Goal: Task Accomplishment & Management: Complete application form

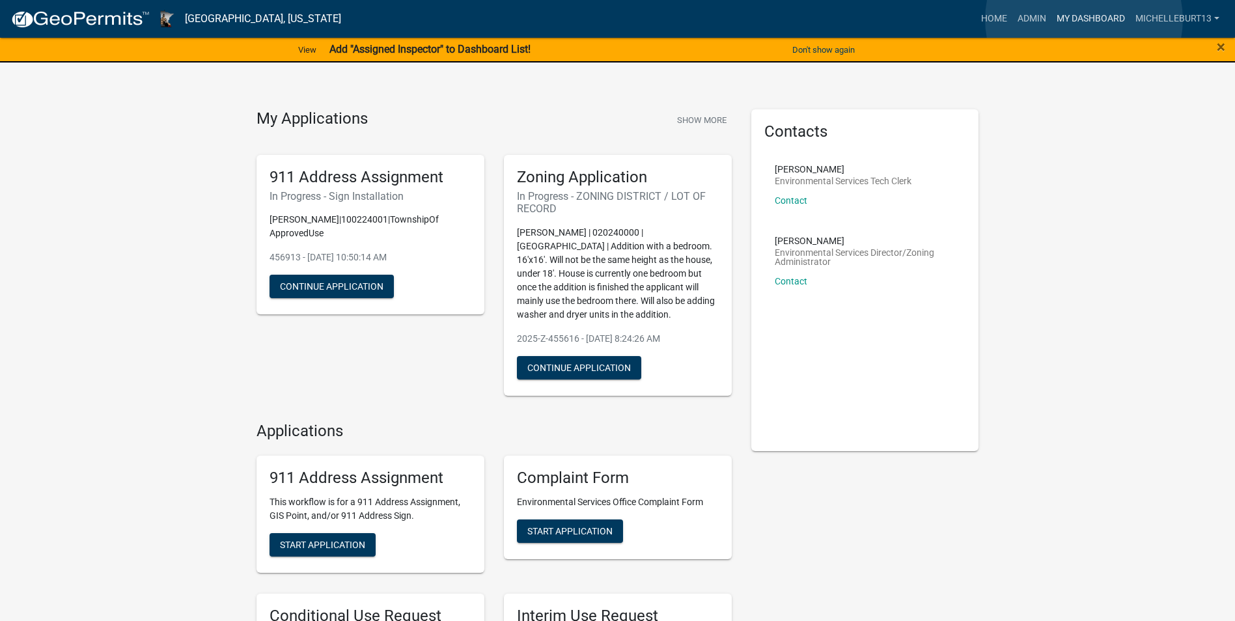
click at [1084, 20] on link "My Dashboard" at bounding box center [1090, 19] width 79 height 25
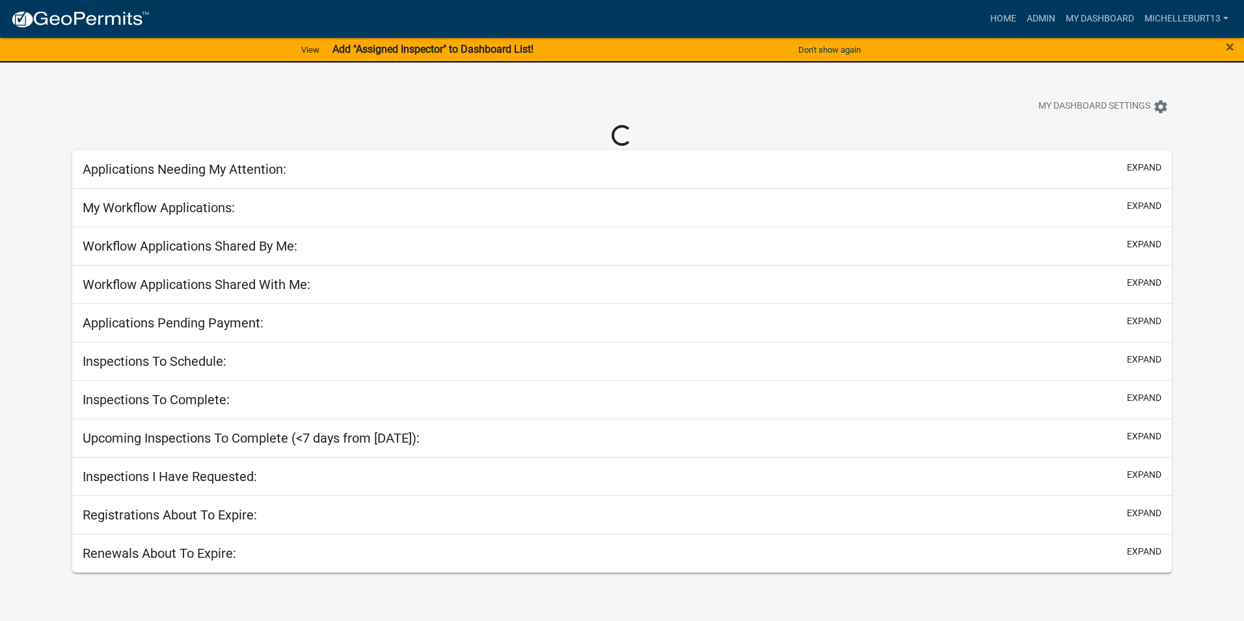
select select "3: 100"
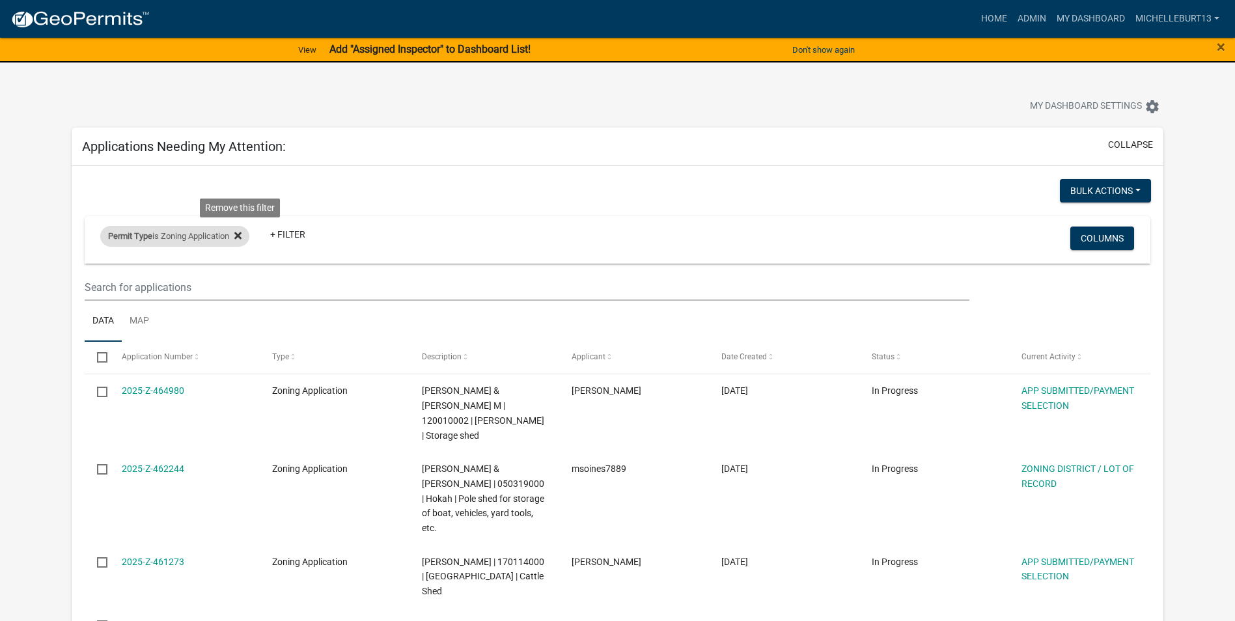
click at [237, 233] on fa-icon at bounding box center [235, 236] width 12 height 21
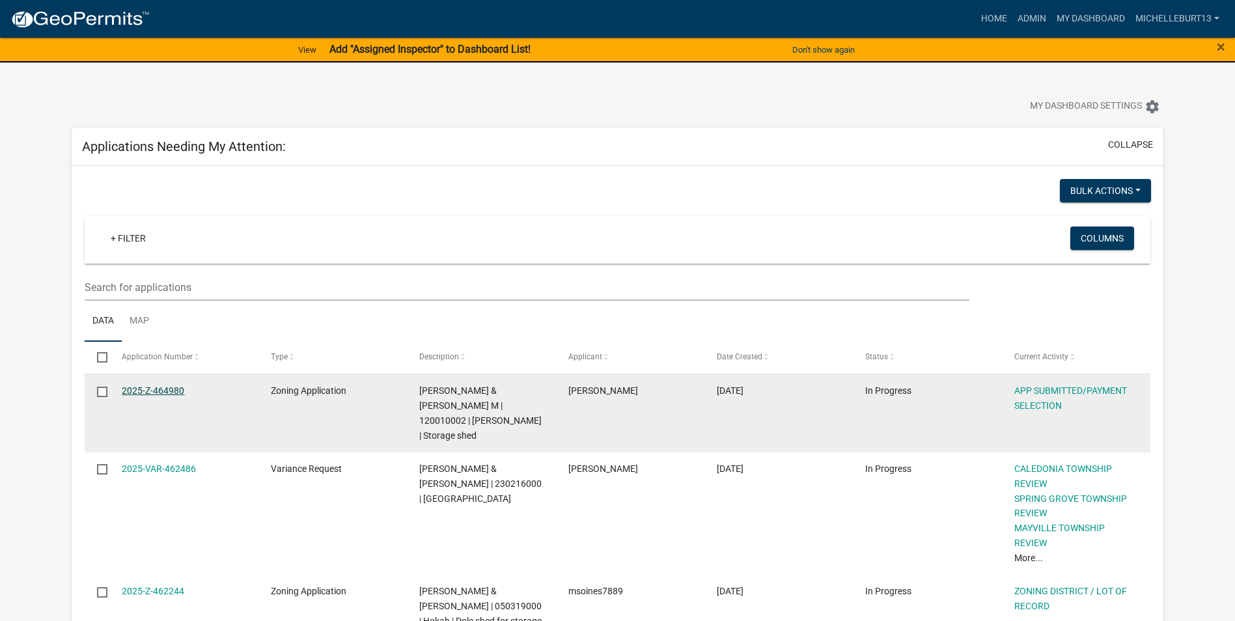
click at [152, 392] on link "2025-Z-464980" at bounding box center [153, 390] width 62 height 10
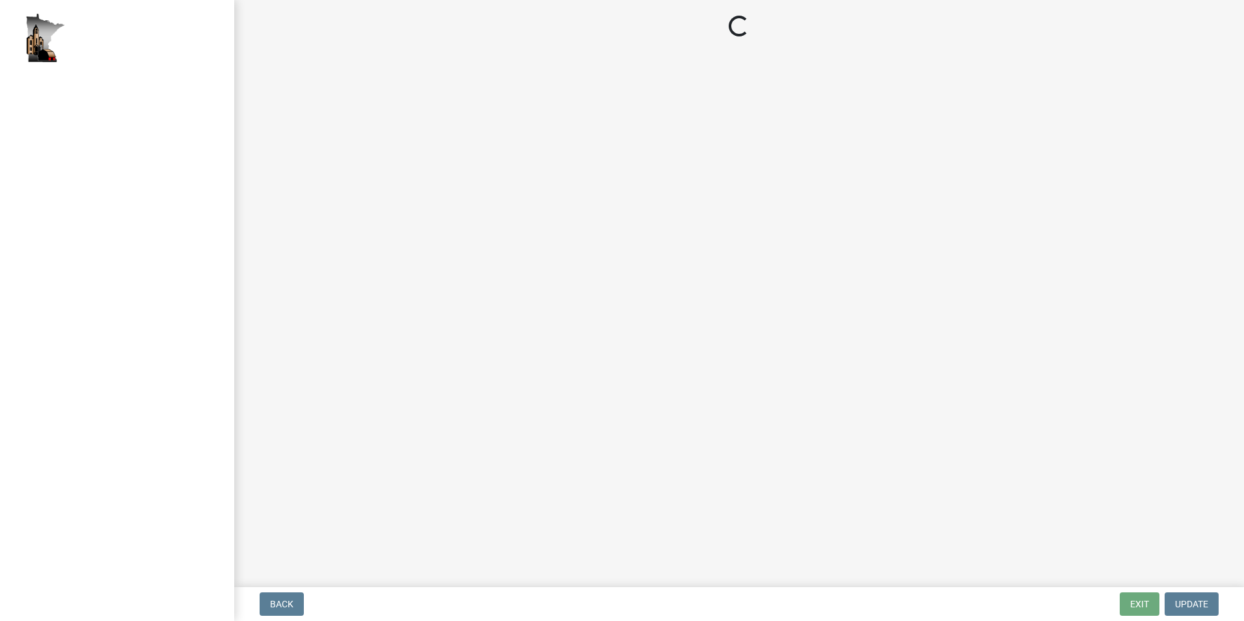
select select "2: 1"
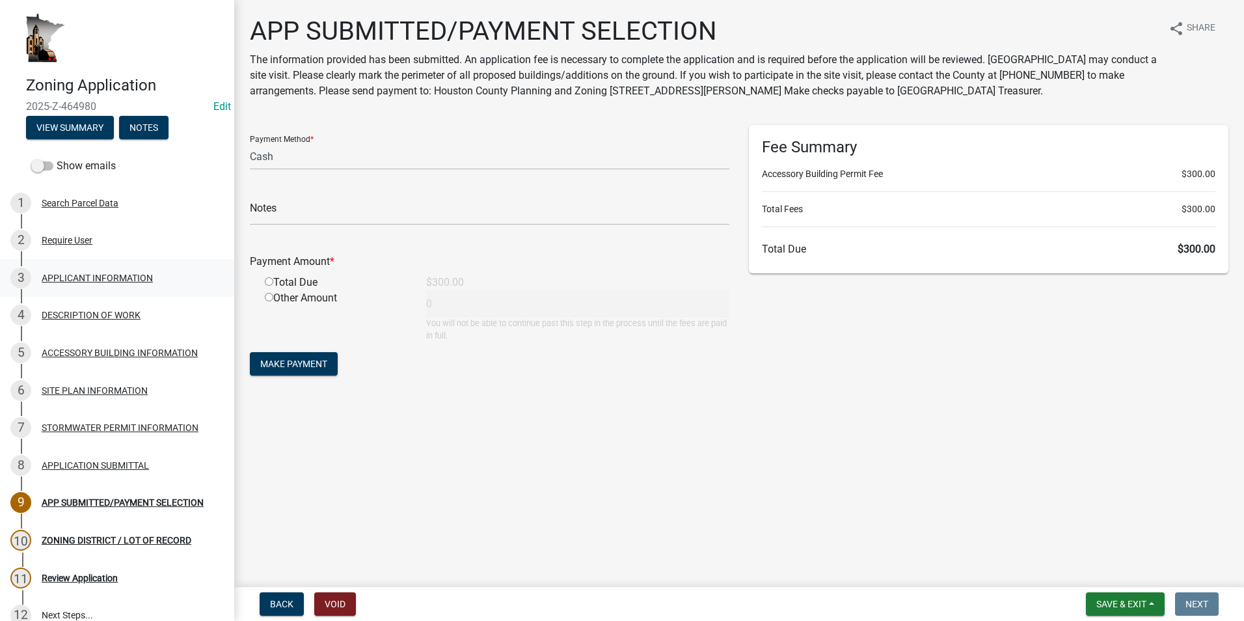
click at [68, 273] on div "APPLICANT INFORMATION" at bounding box center [97, 277] width 111 height 9
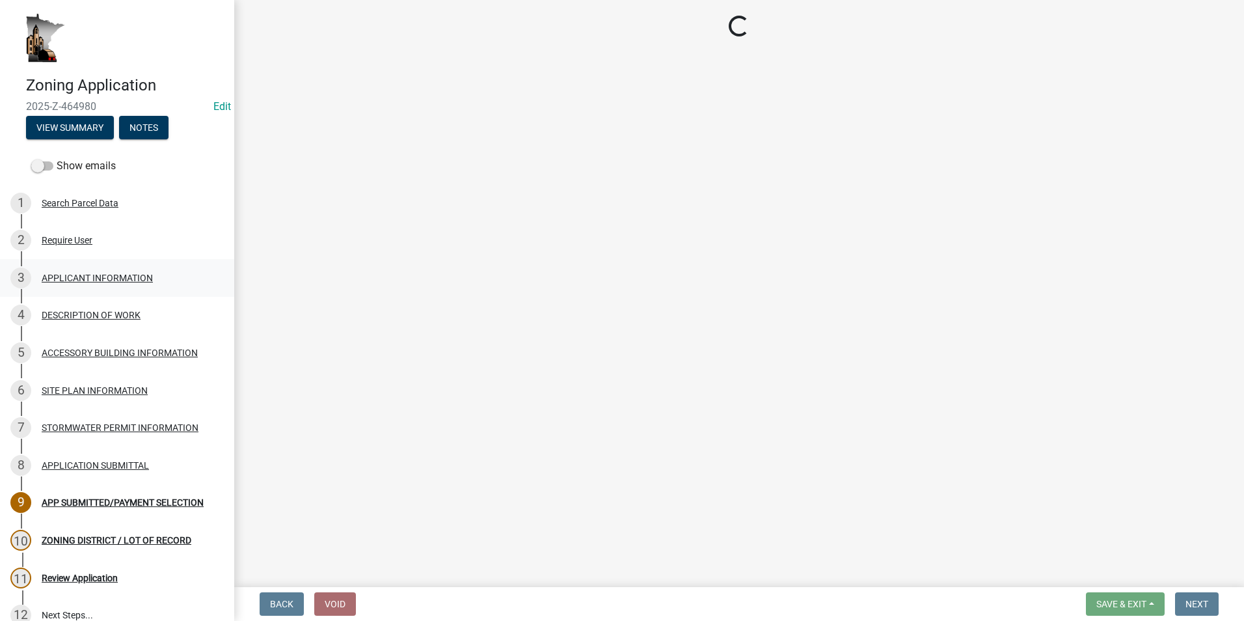
select select "884de254-84a4-4256-8abe-0e7e5fcf6e66"
select select "ebdec0be-cc1c-4664-a771-1fdb3af8851d"
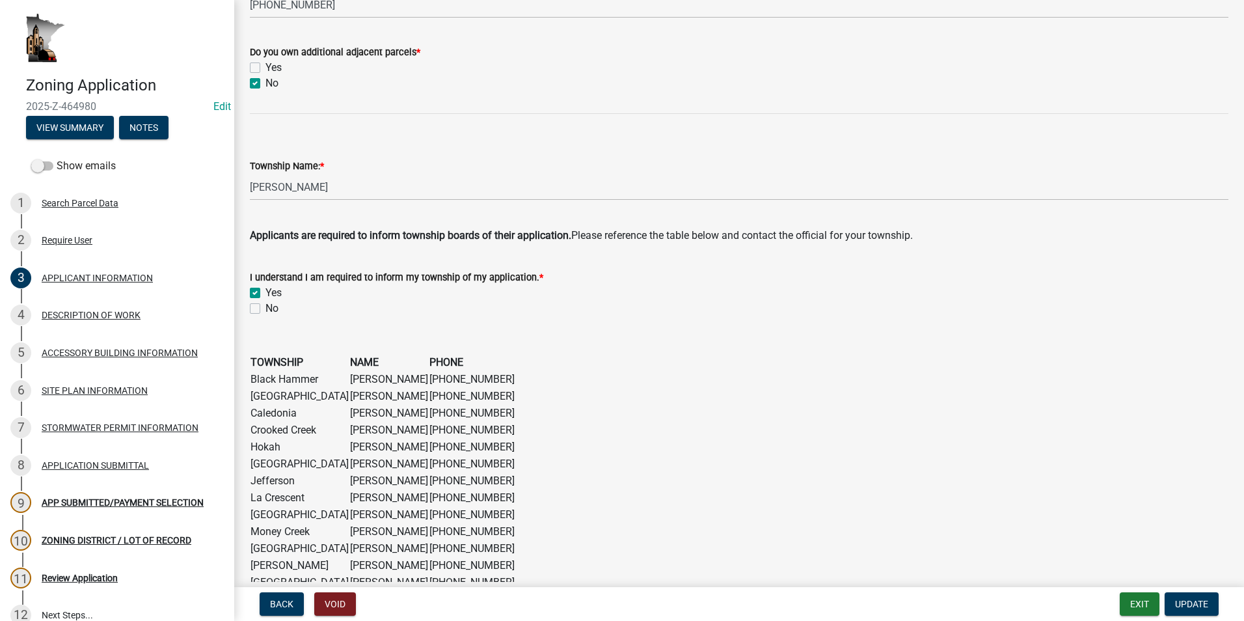
scroll to position [781, 0]
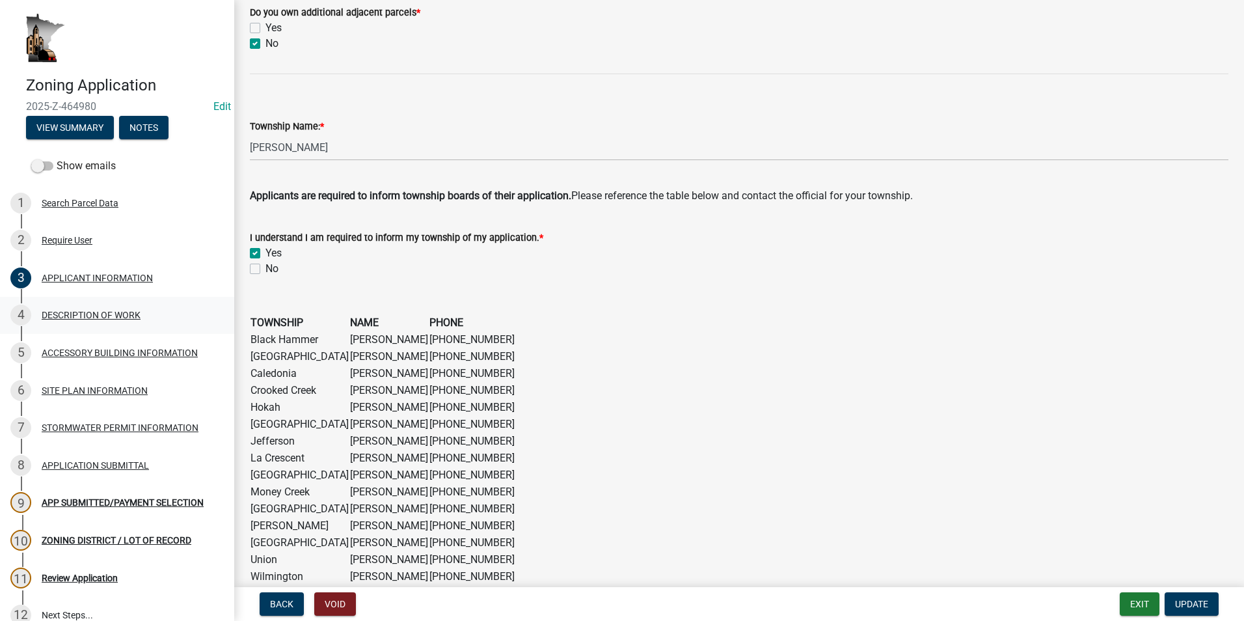
click at [133, 318] on div "DESCRIPTION OF WORK" at bounding box center [91, 314] width 99 height 9
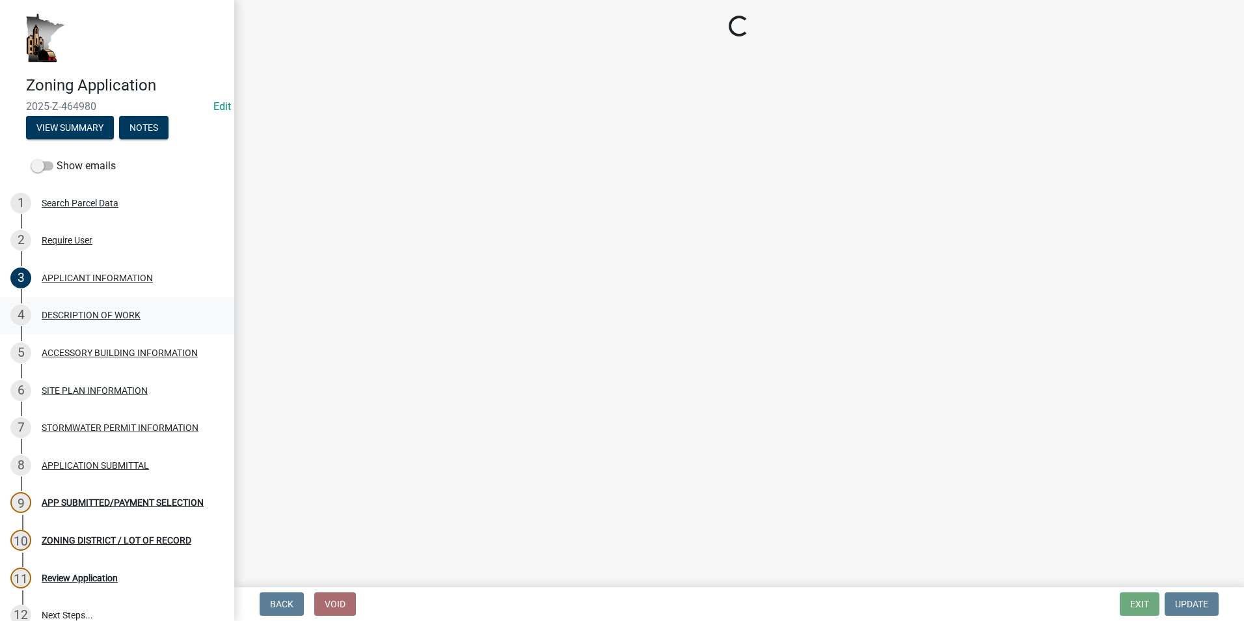
scroll to position [0, 0]
select select "39f6a2ab-0467-4f26-9b22-6b4c409785cf"
select select "d5c4c3d5-0e01-416f-8471-05b912159bd9"
select select "f9b7dd3b-3a38-45c4-aa8d-40d341efce99"
select select "07ce3bd5-44c8-48c7-a7da-ecbfde3ea753"
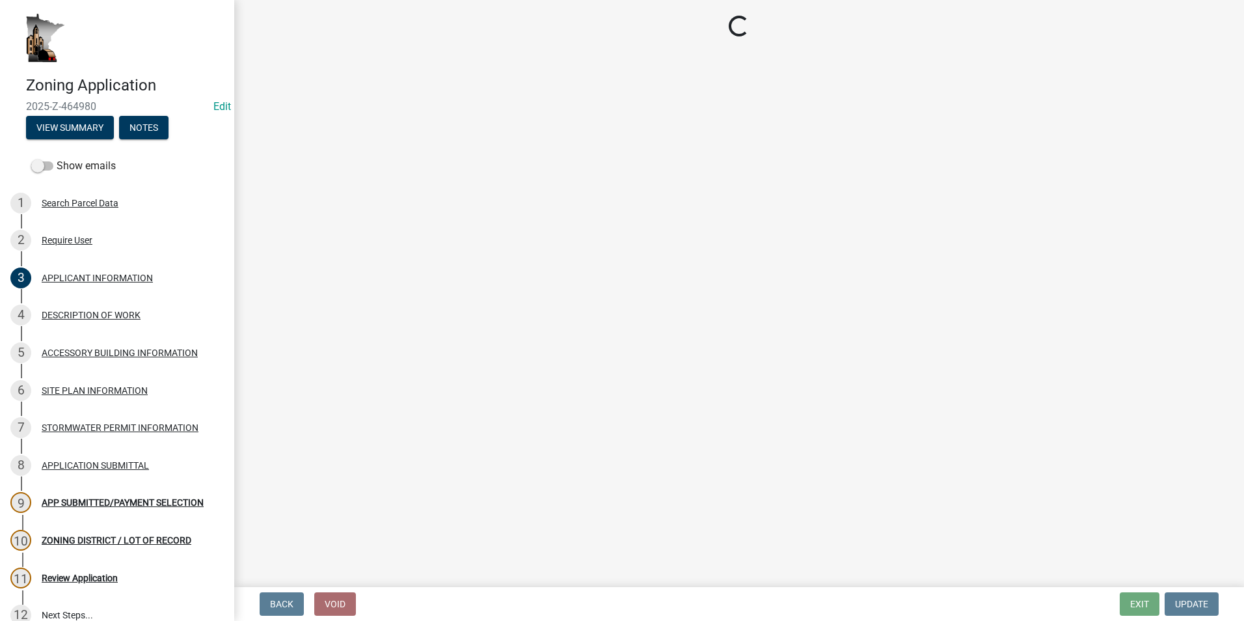
select select "865858fb-cec4-4771-ade1-629df977e661"
select select "cef96780-4810-40e3-9d85-228a56ab53a8"
select select "79149638-379e-4eb8-8707-a078303474c9"
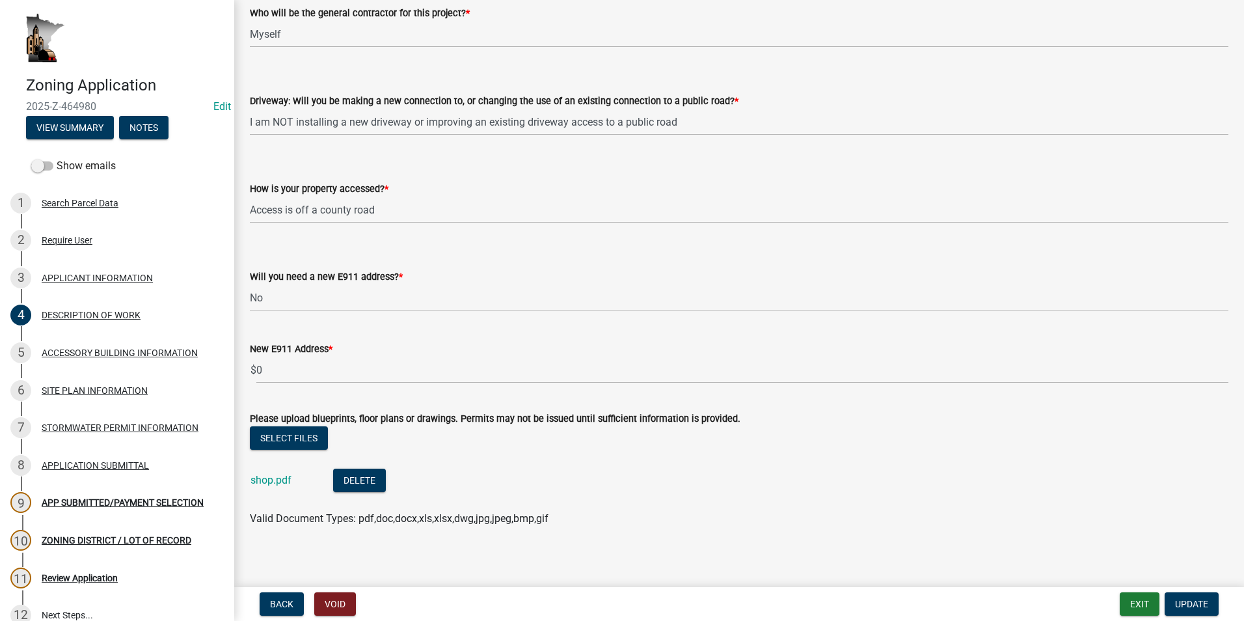
scroll to position [865, 0]
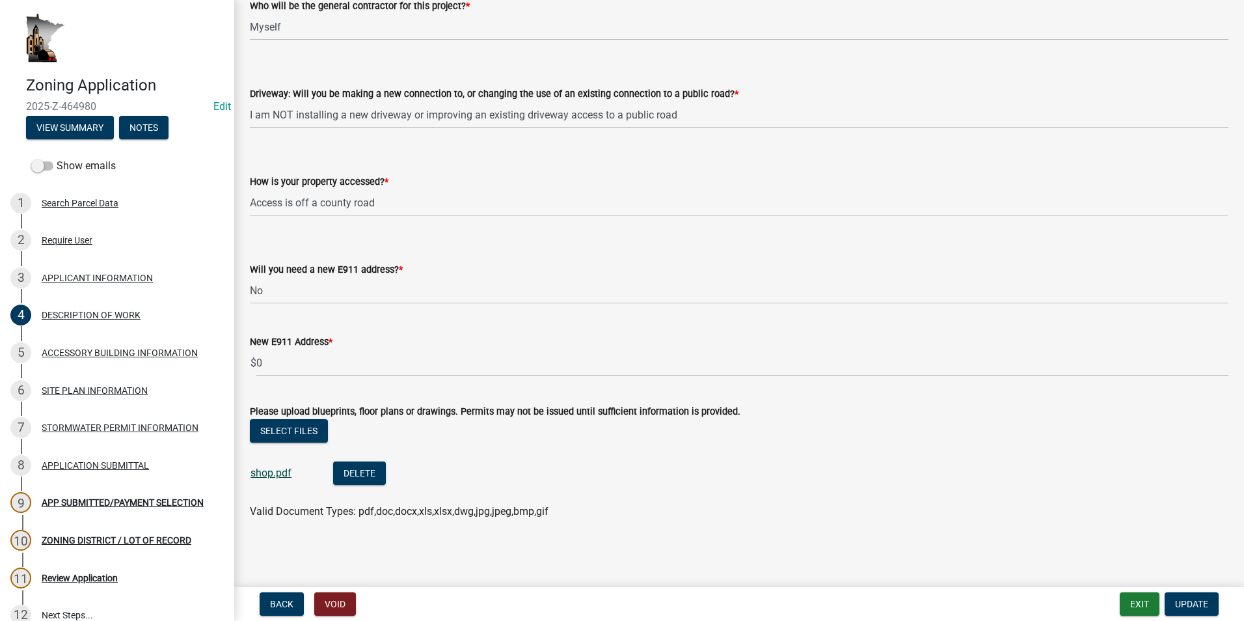
click at [278, 475] on link "shop.pdf" at bounding box center [271, 473] width 41 height 12
click at [112, 351] on div "ACCESSORY BUILDING INFORMATION" at bounding box center [120, 352] width 156 height 9
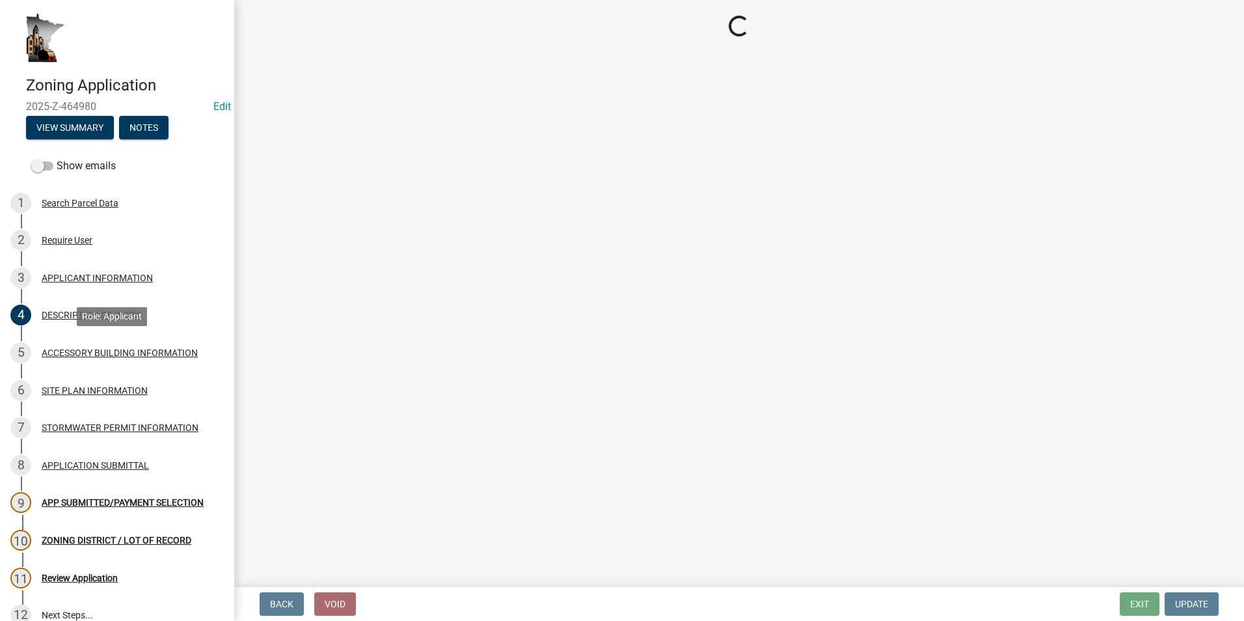
scroll to position [0, 0]
select select "88703b1b-78c7-4d2b-862c-09a913535c10"
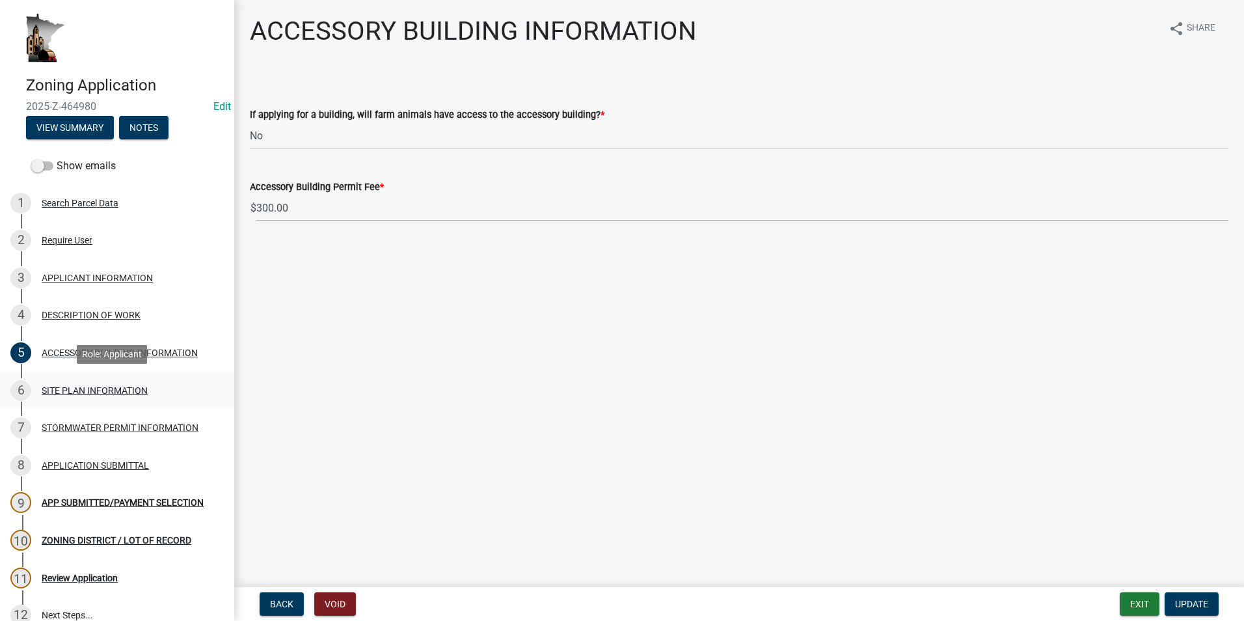
click at [98, 388] on div "SITE PLAN INFORMATION" at bounding box center [95, 390] width 106 height 9
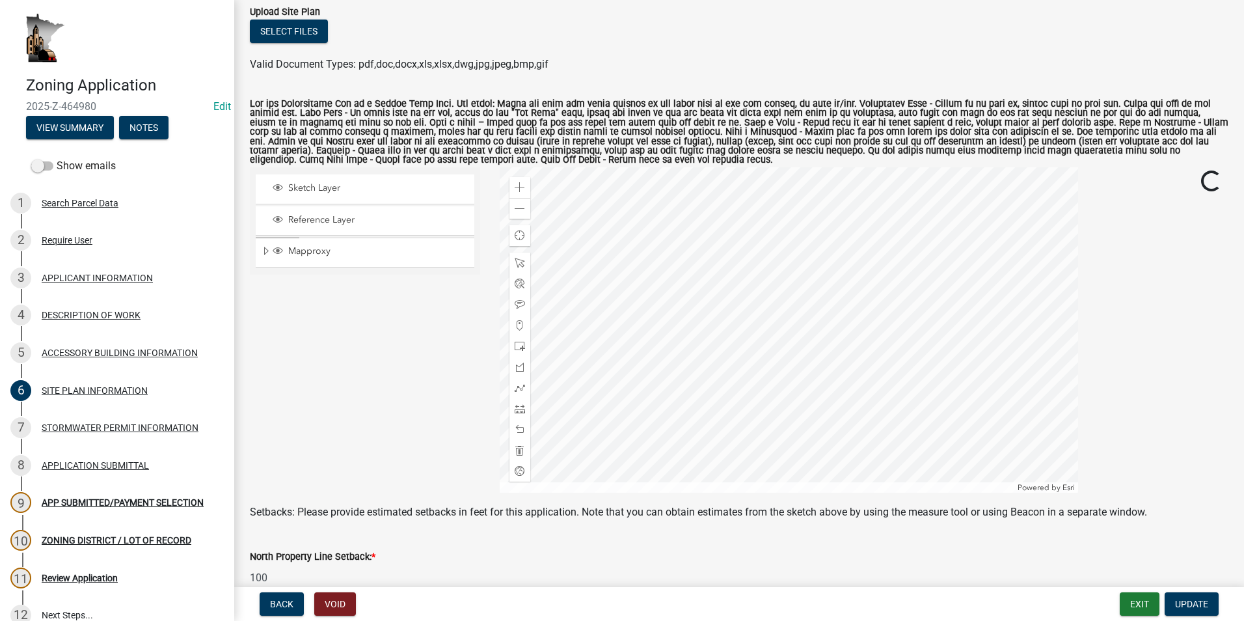
scroll to position [130, 0]
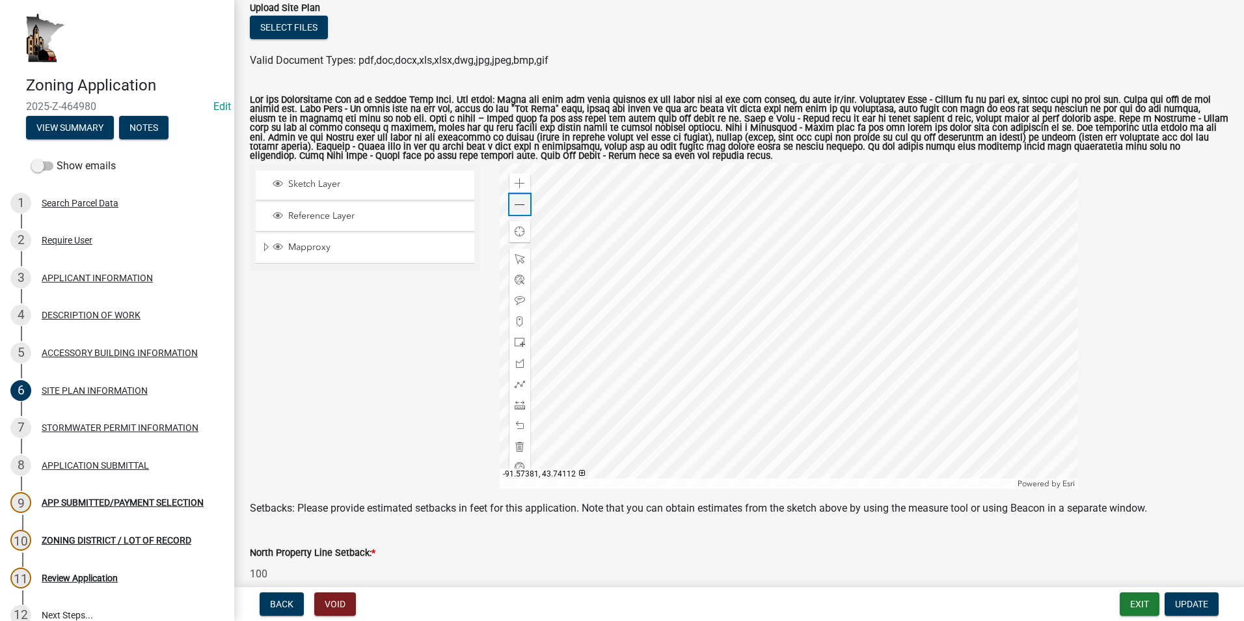
click at [515, 207] on span at bounding box center [520, 205] width 10 height 10
click at [578, 407] on div at bounding box center [789, 325] width 579 height 325
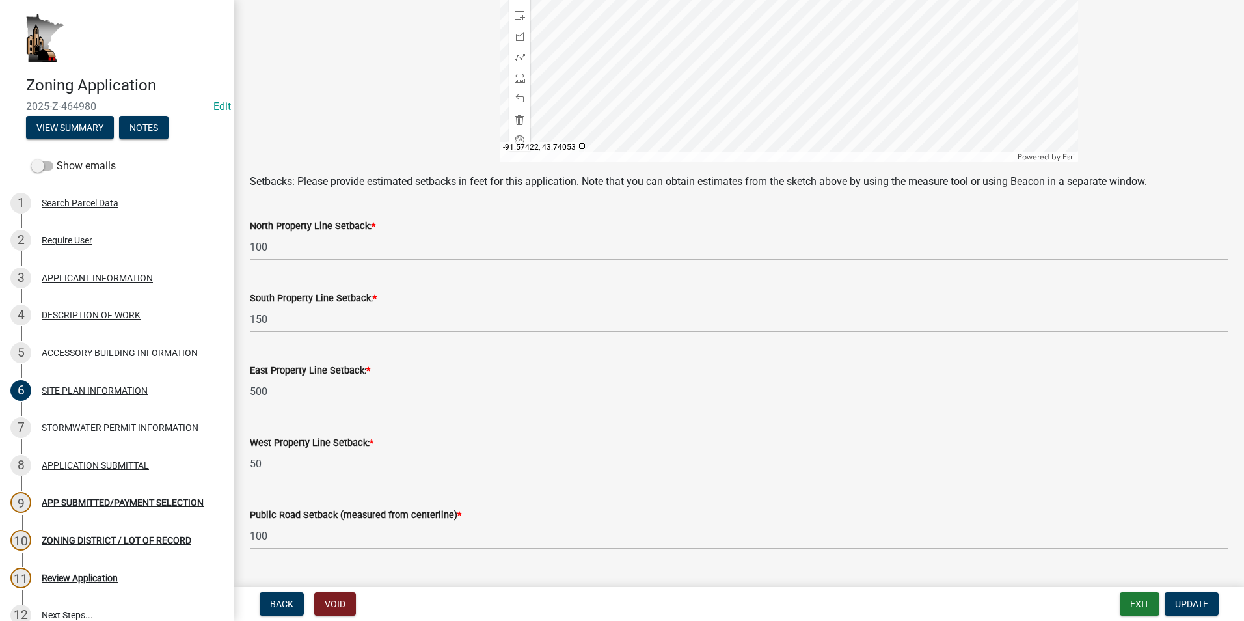
scroll to position [487, 0]
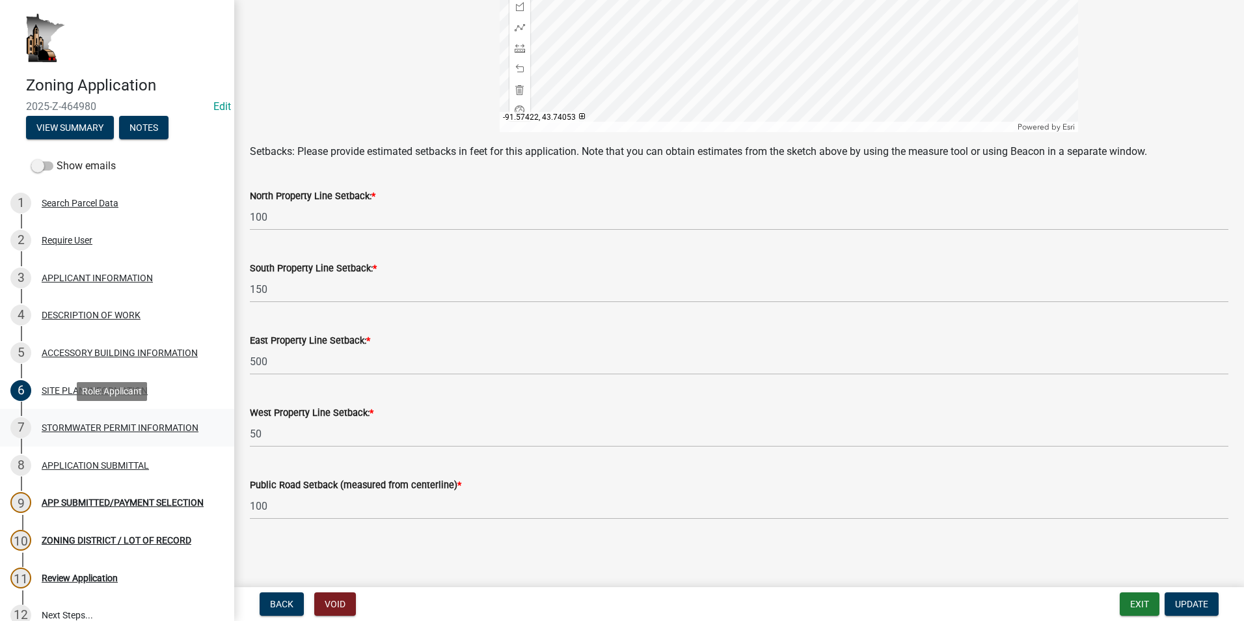
click at [165, 431] on div "STORMWATER PERMIT INFORMATION" at bounding box center [120, 427] width 157 height 9
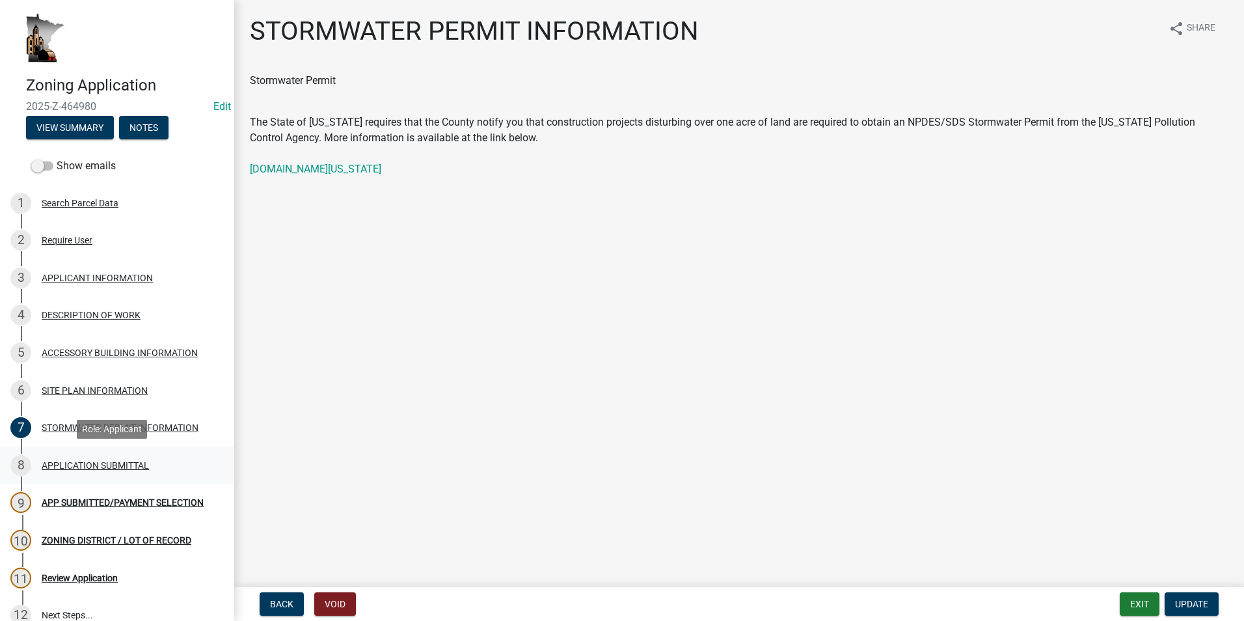
click at [118, 468] on div "APPLICATION SUBMITTAL" at bounding box center [95, 465] width 107 height 9
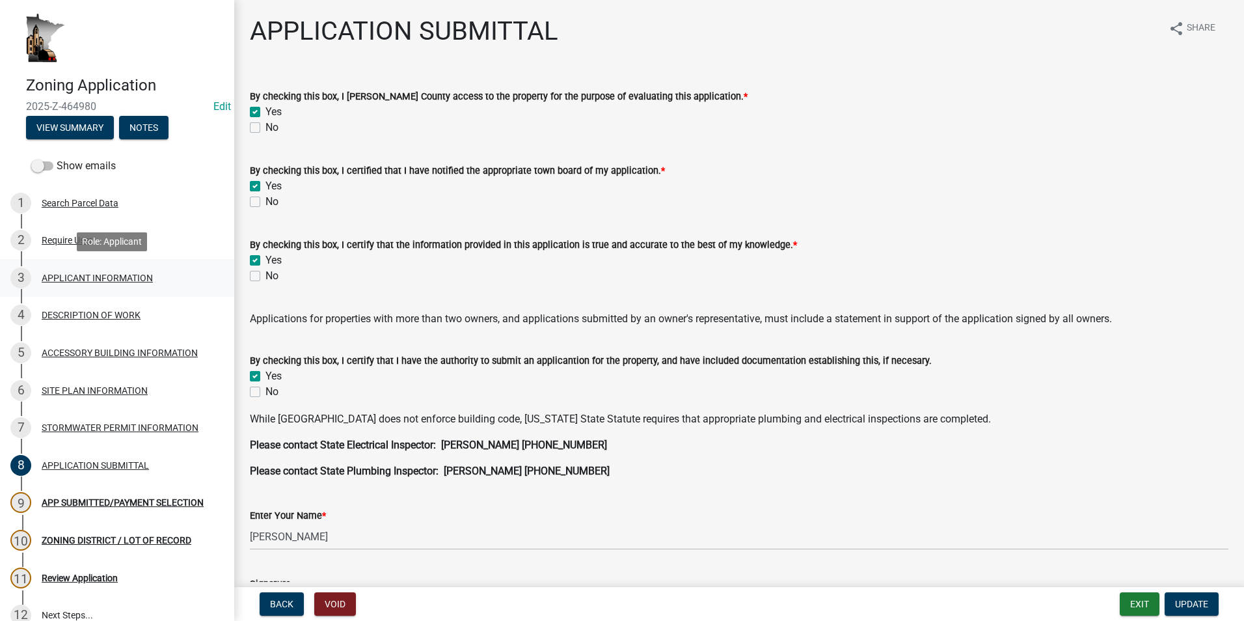
click at [121, 279] on div "APPLICANT INFORMATION" at bounding box center [97, 277] width 111 height 9
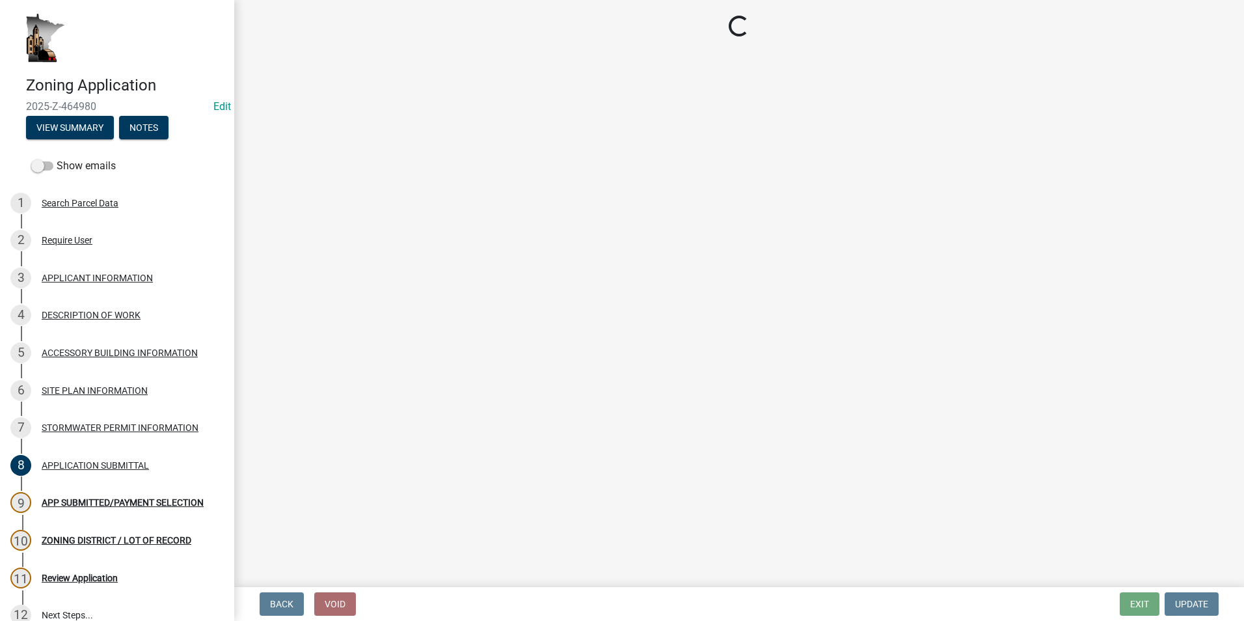
select select "884de254-84a4-4256-8abe-0e7e5fcf6e66"
select select "ebdec0be-cc1c-4664-a771-1fdb3af8851d"
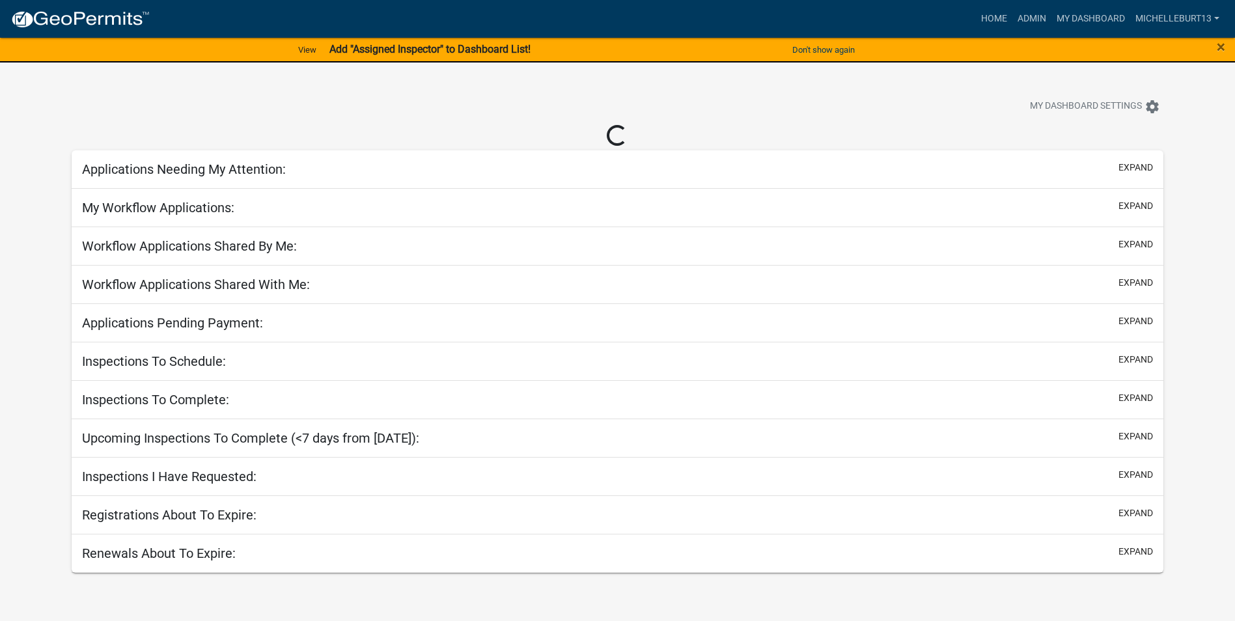
select select "3: 100"
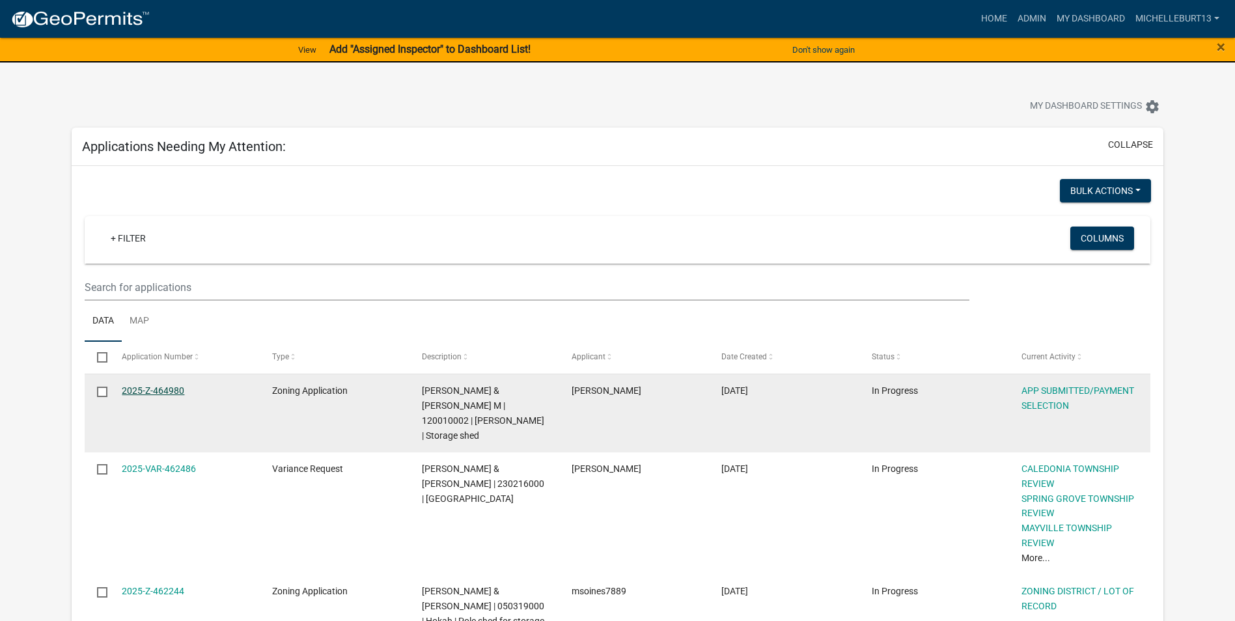
click at [164, 389] on link "2025-Z-464980" at bounding box center [153, 390] width 62 height 10
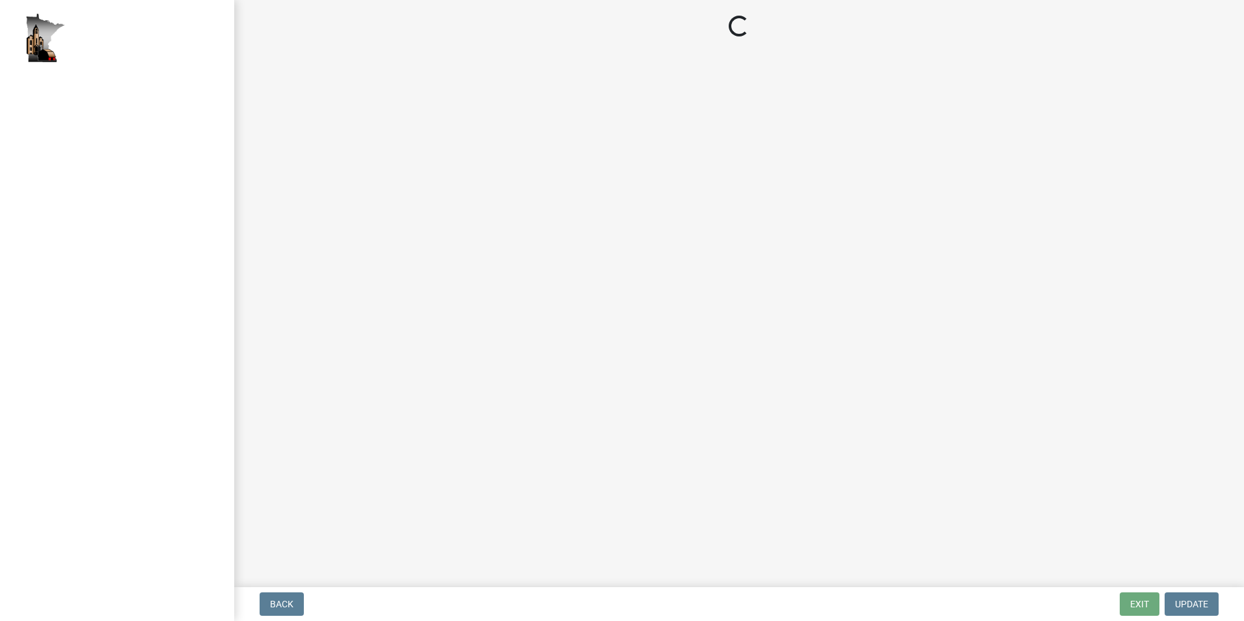
select select "2: 1"
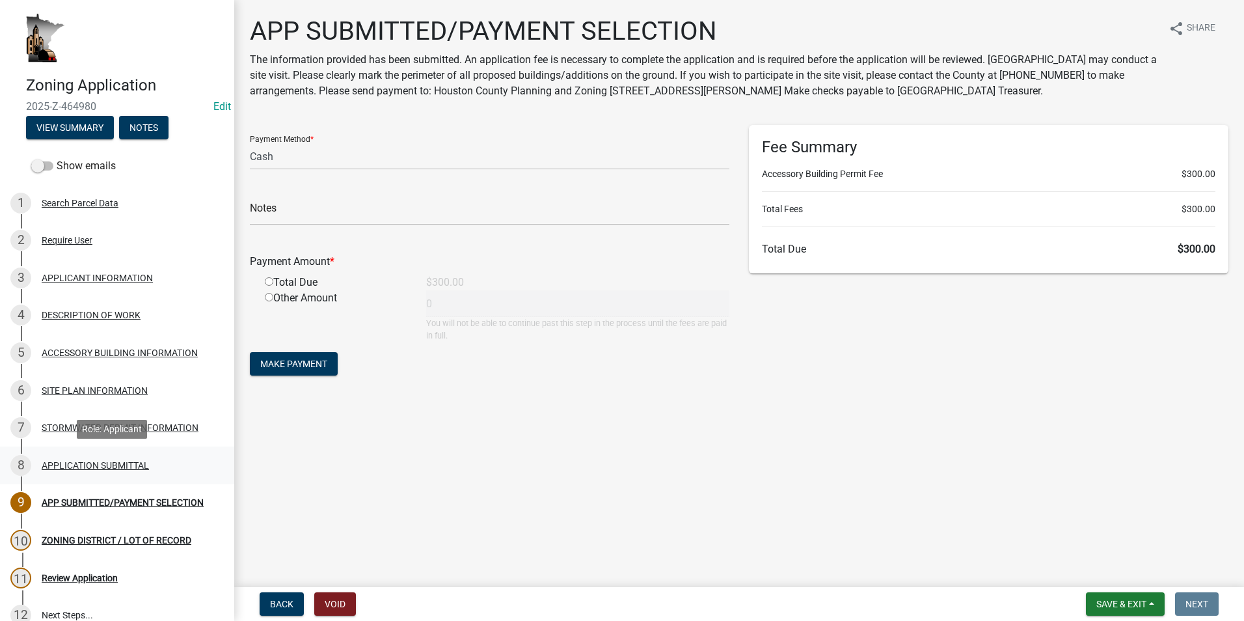
click at [131, 463] on div "APPLICATION SUBMITTAL" at bounding box center [95, 465] width 107 height 9
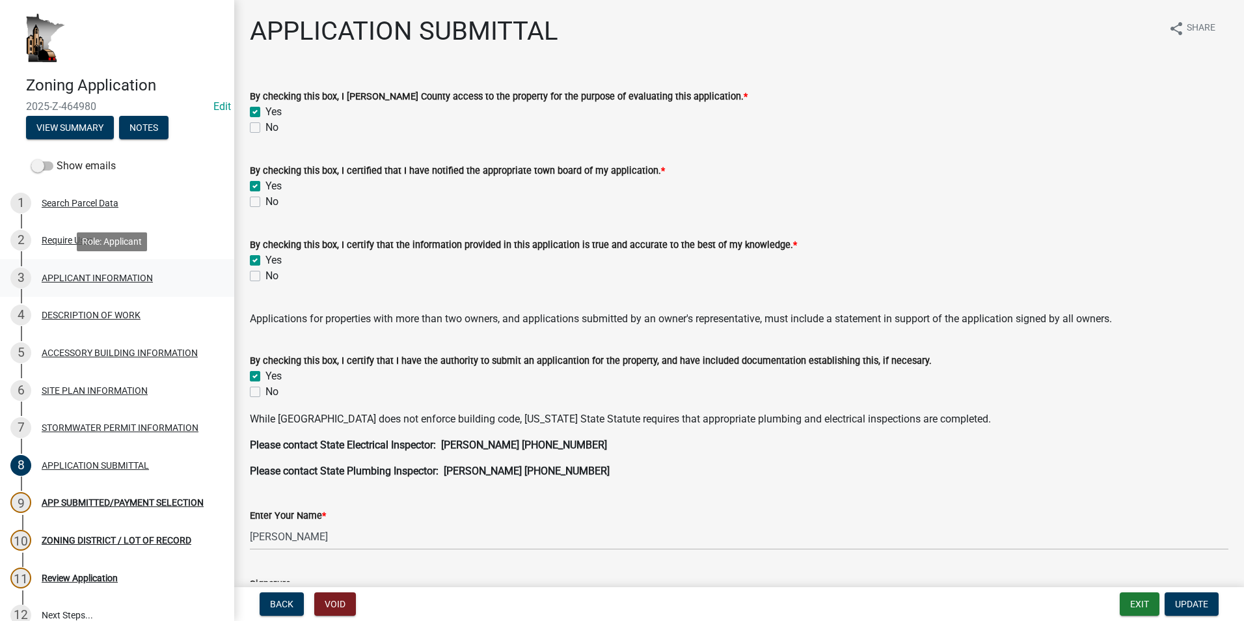
click at [82, 280] on div "APPLICANT INFORMATION" at bounding box center [97, 277] width 111 height 9
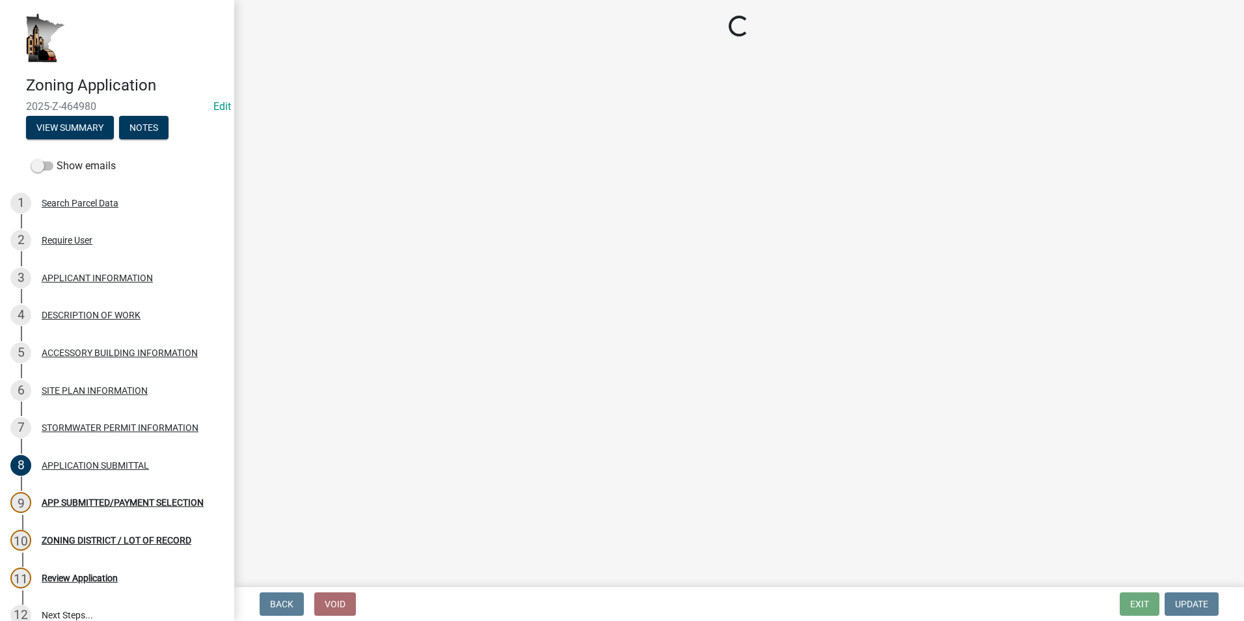
select select "884de254-84a4-4256-8abe-0e7e5fcf6e66"
select select "ebdec0be-cc1c-4664-a771-1fdb3af8851d"
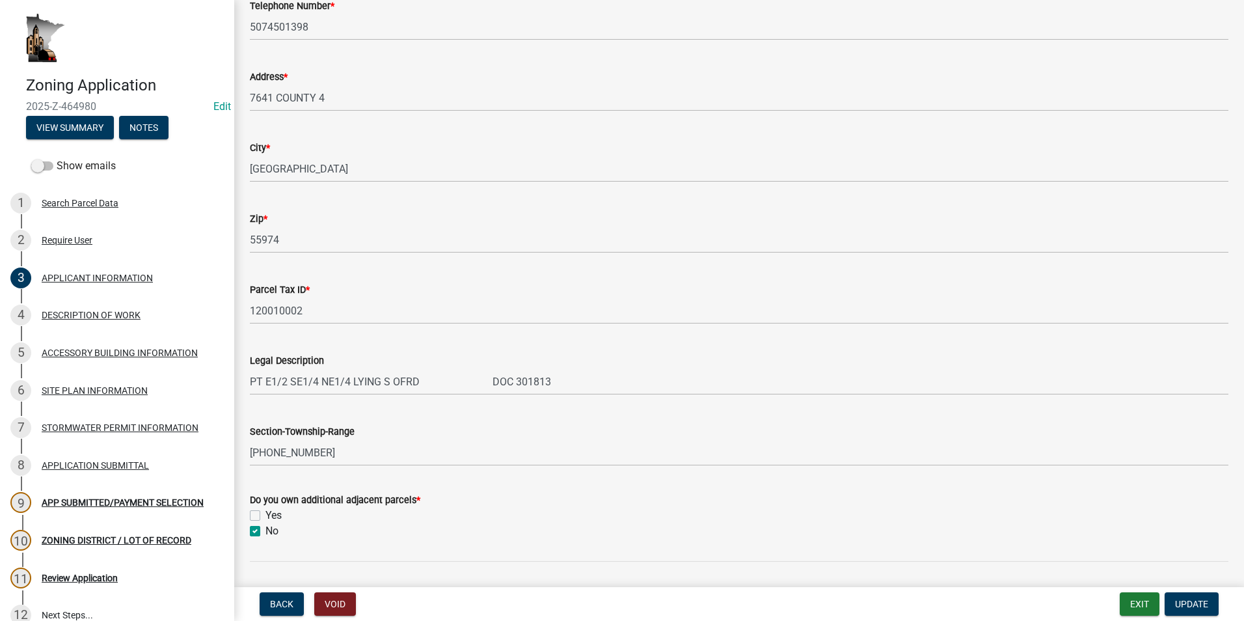
scroll to position [325, 0]
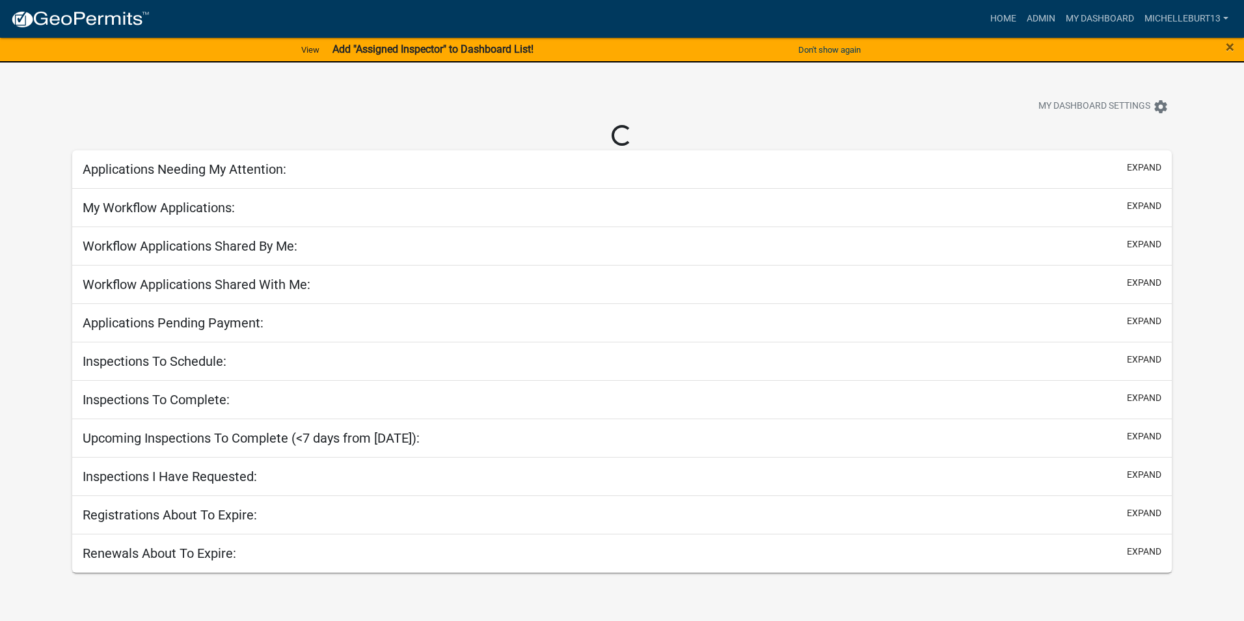
select select "3: 100"
